Goal: Information Seeking & Learning: Understand process/instructions

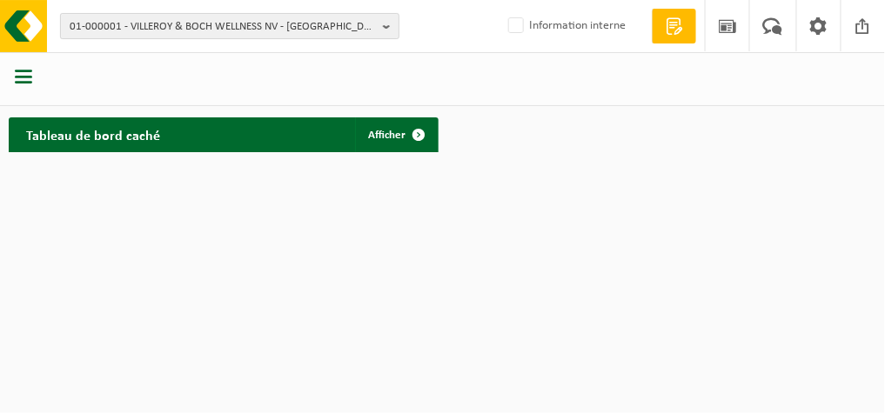
click at [397, 24] on b "button" at bounding box center [391, 26] width 16 height 24
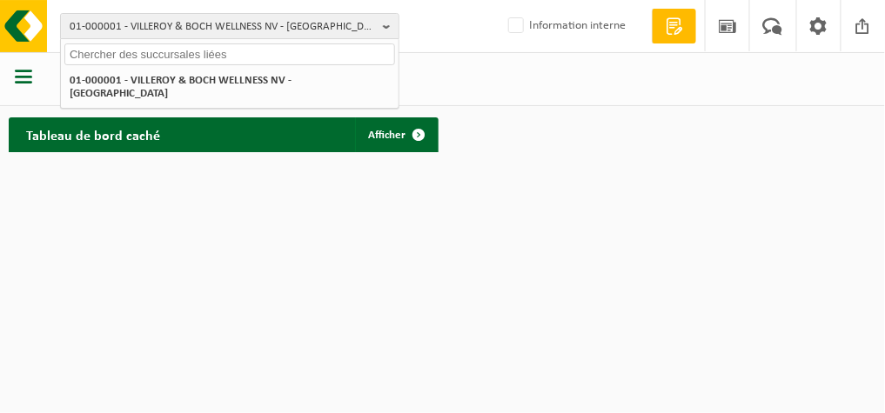
click at [271, 56] on input "text" at bounding box center [229, 55] width 331 height 22
click at [26, 77] on span "button" at bounding box center [23, 76] width 17 height 17
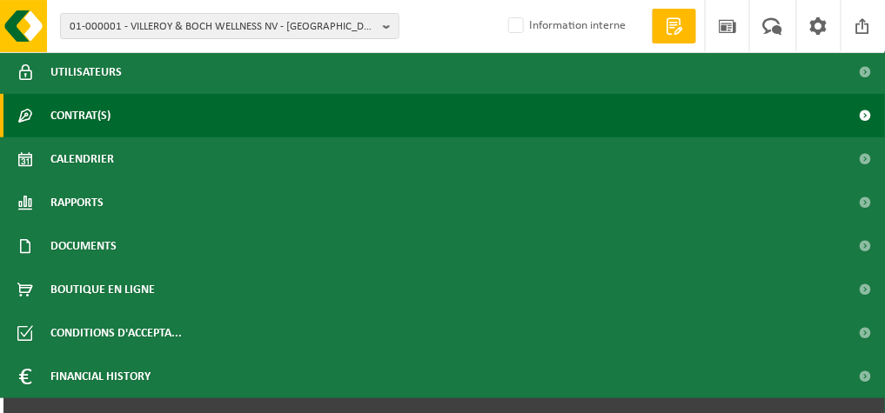
scroll to position [204, 0]
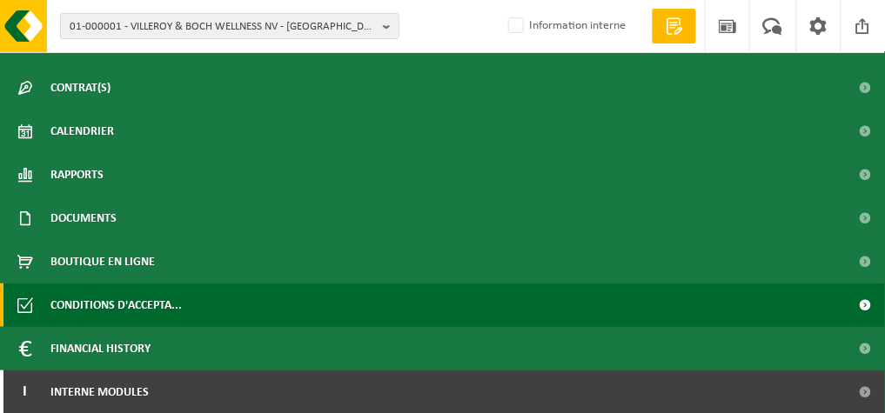
click at [74, 304] on span "Conditions d'accepta..." at bounding box center [115, 306] width 131 height 44
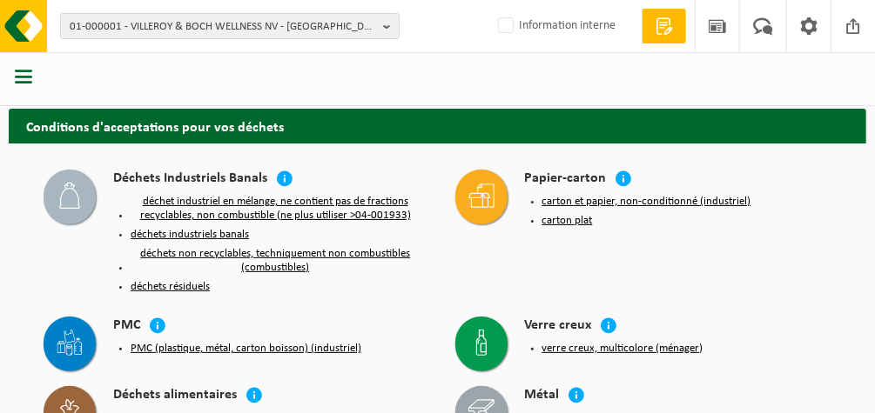
drag, startPoint x: 0, startPoint y: 0, endPoint x: 77, endPoint y: 307, distance: 316.9
click at [77, 308] on div "PMC PMC (plastique, métal, carton boisson) (industriel)" at bounding box center [232, 343] width 394 height 70
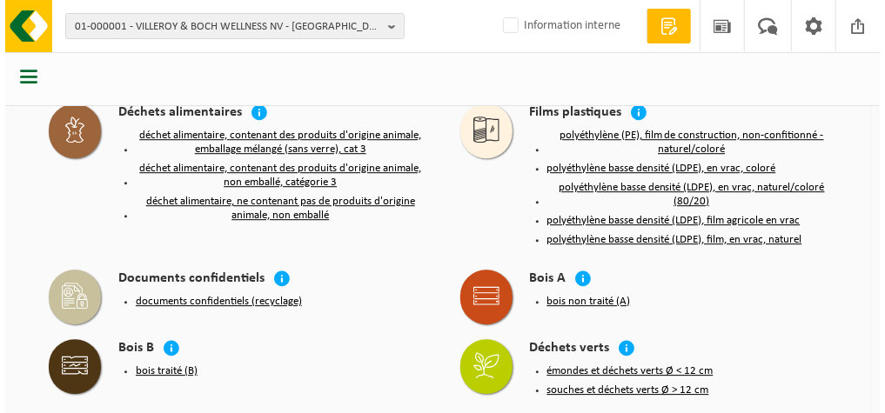
scroll to position [1921, 0]
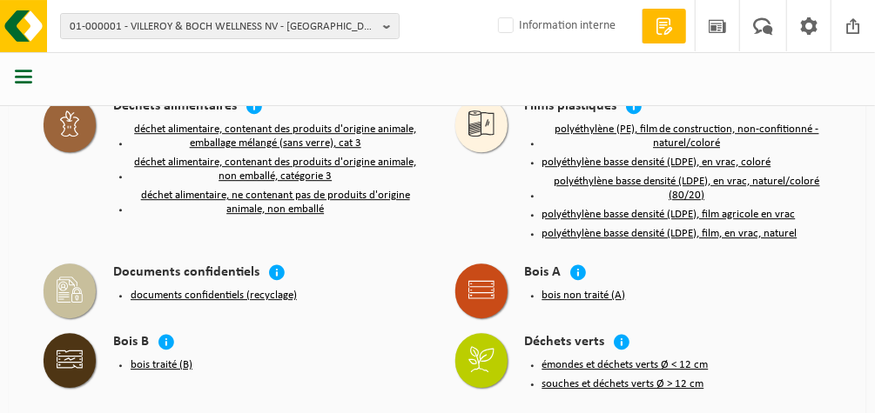
click at [564, 289] on button "bois non traité (A)" at bounding box center [584, 296] width 84 height 14
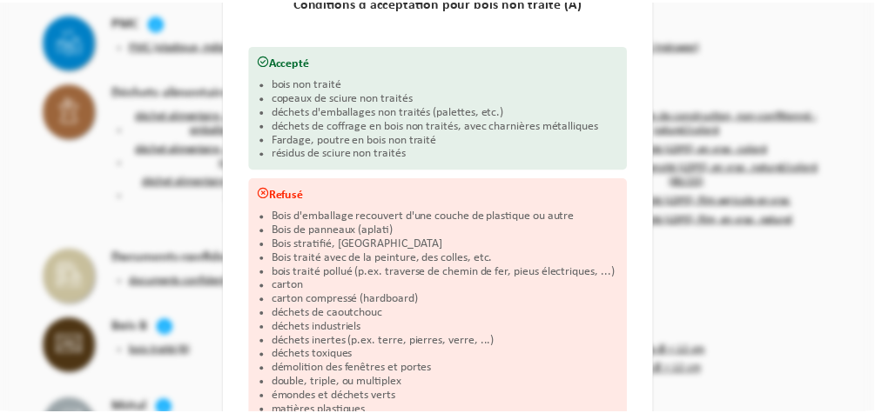
scroll to position [0, 0]
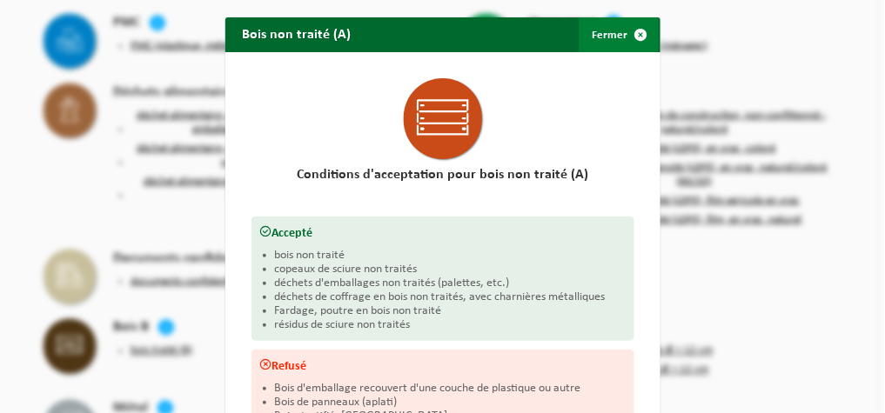
click at [607, 33] on button "Fermer" at bounding box center [619, 34] width 80 height 35
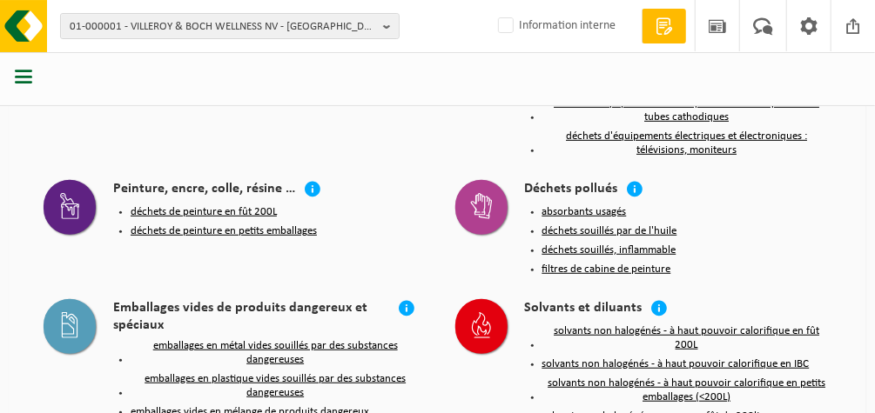
scroll to position [2943, 0]
